Goal: Entertainment & Leisure: Consume media (video, audio)

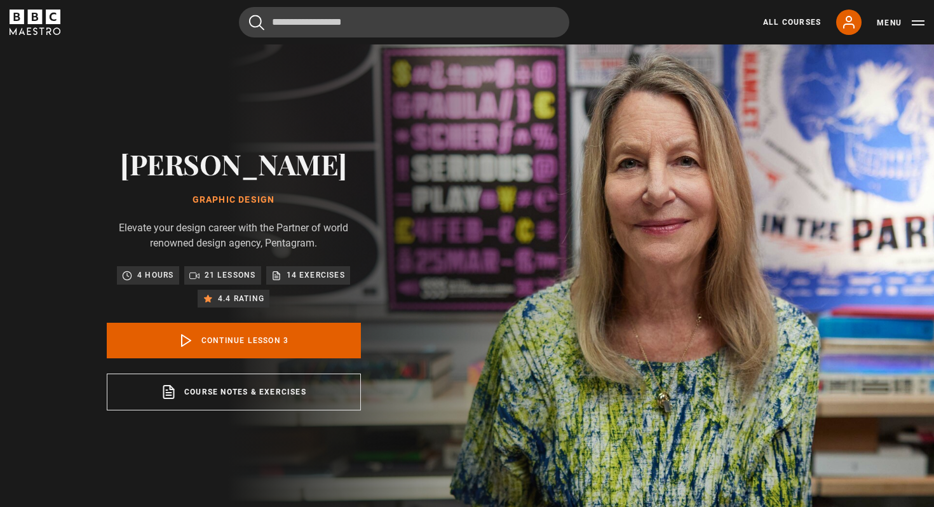
scroll to position [112, 0]
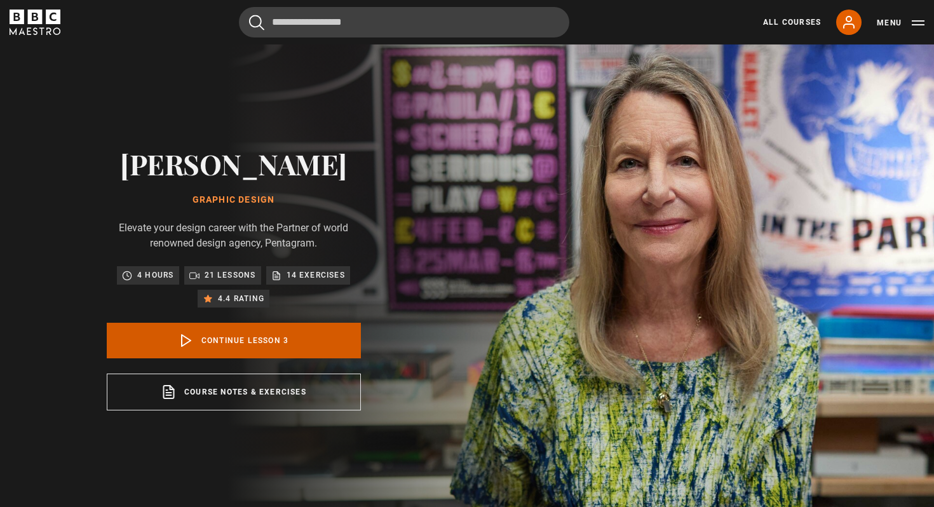
click at [189, 339] on polygon at bounding box center [186, 340] width 9 height 11
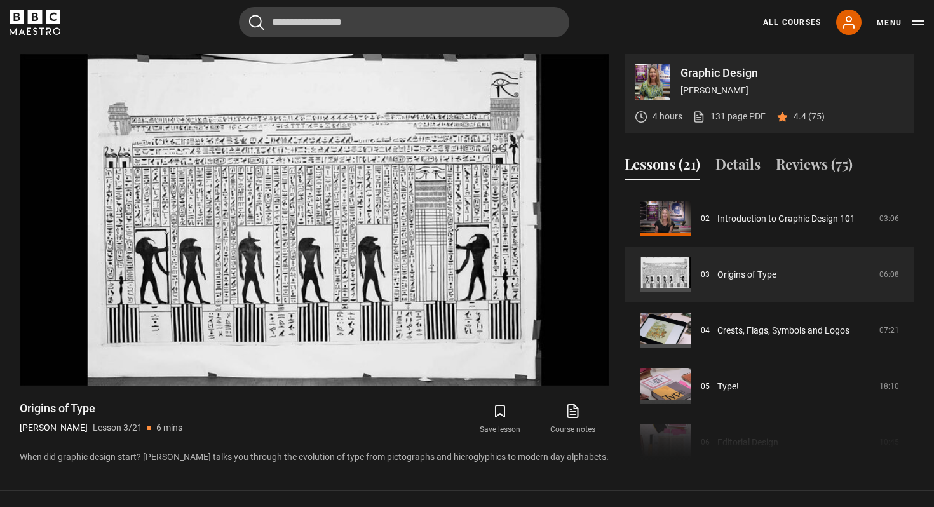
scroll to position [513, 0]
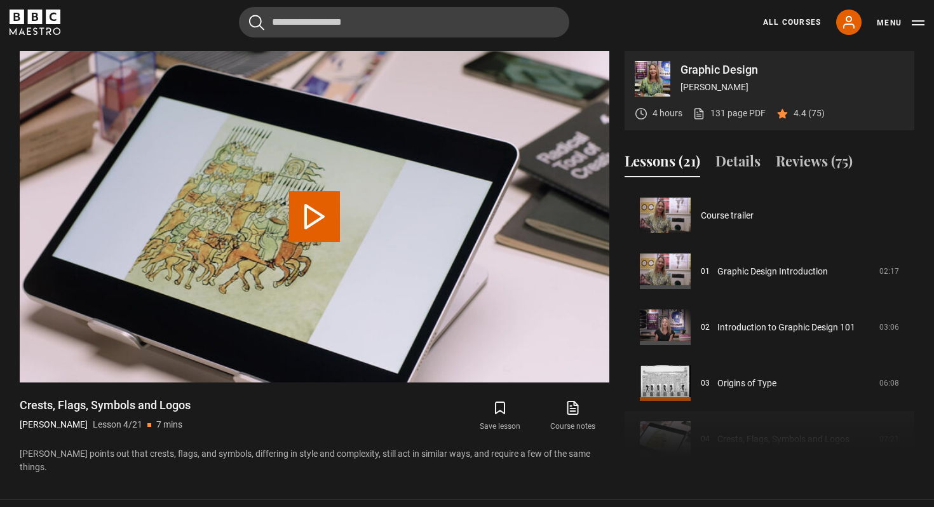
scroll to position [168, 0]
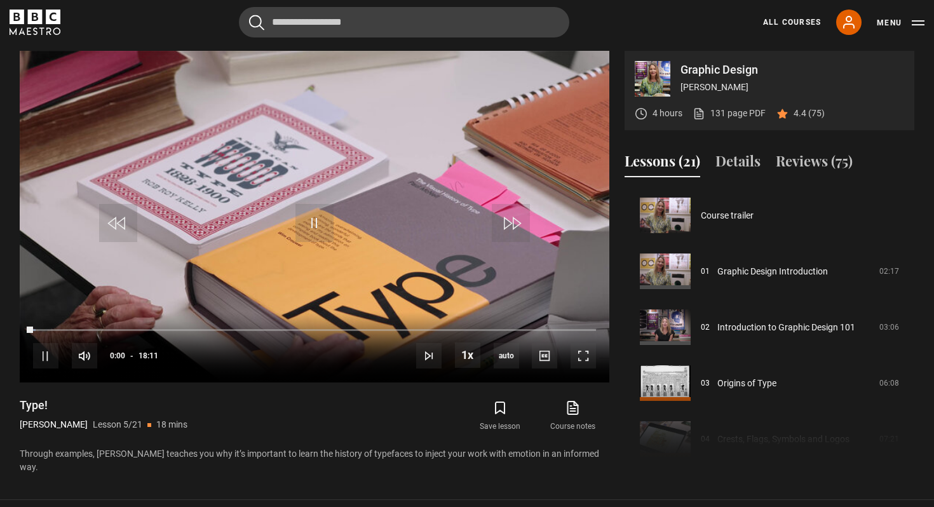
scroll to position [224, 0]
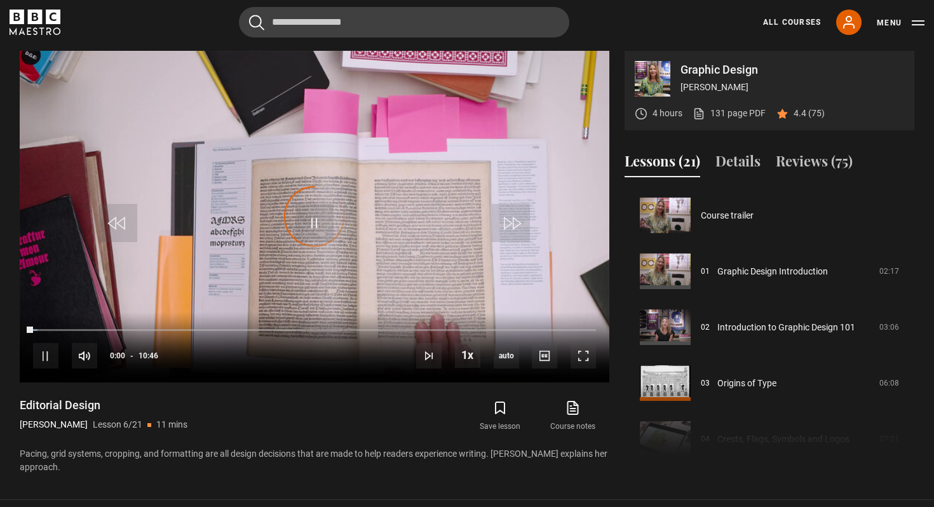
scroll to position [280, 0]
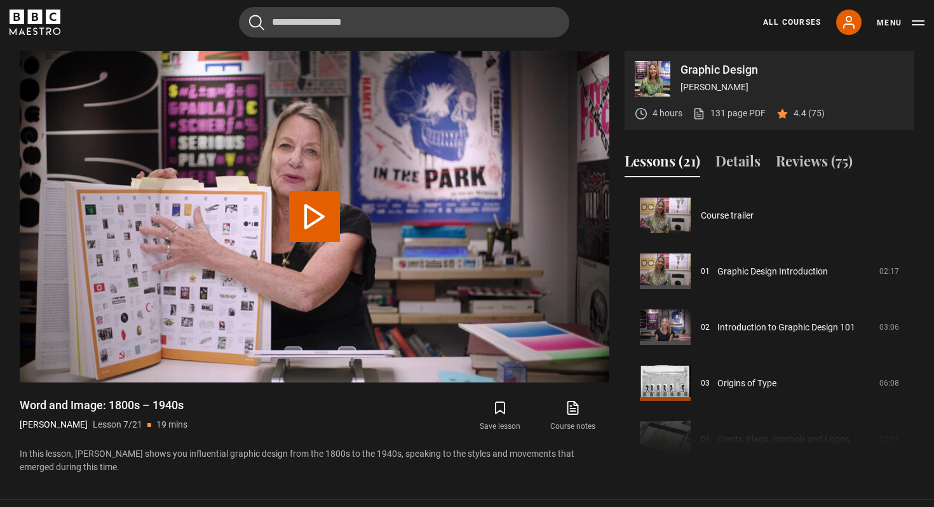
scroll to position [336, 0]
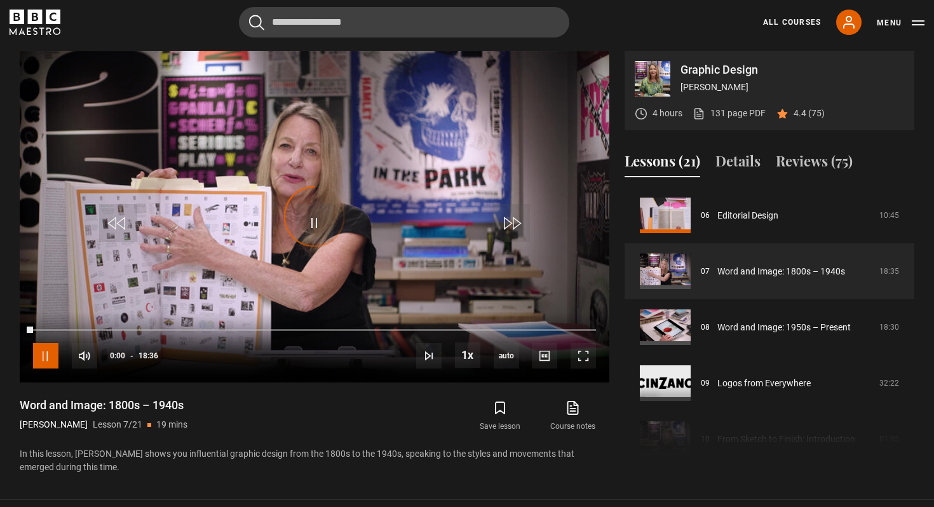
click at [47, 353] on span "Video Player" at bounding box center [45, 355] width 25 height 25
click at [47, 350] on span "Video Player" at bounding box center [45, 355] width 25 height 25
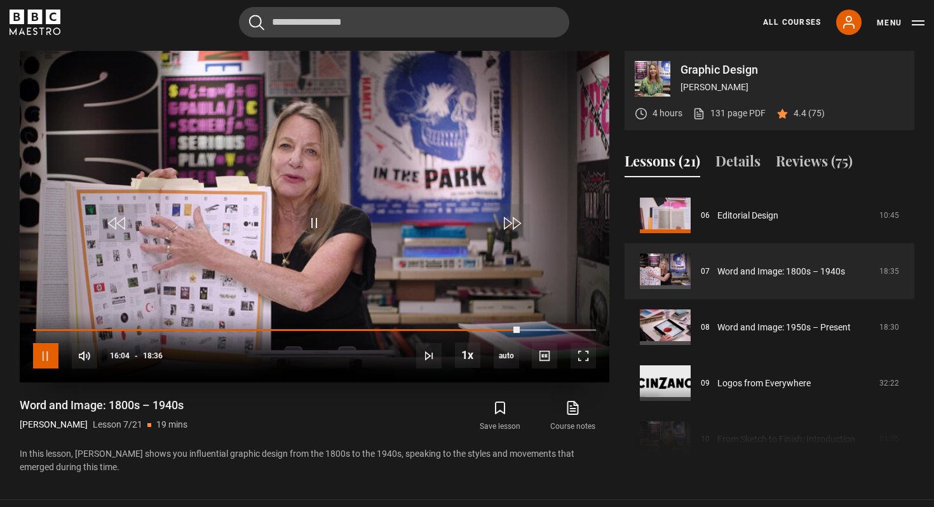
click at [50, 352] on span "Video Player" at bounding box center [45, 355] width 25 height 25
